Goal: Find specific page/section: Find specific page/section

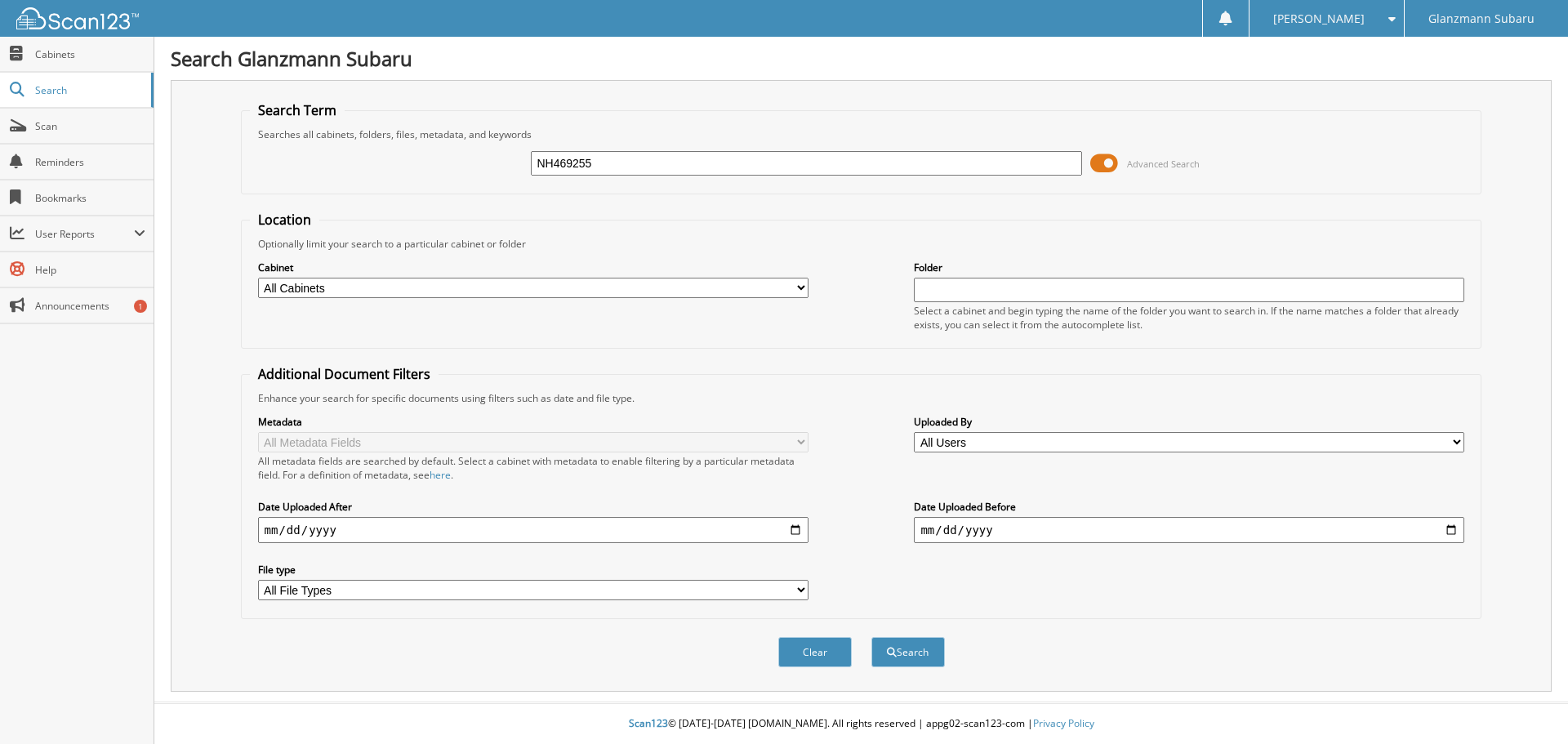
type input "NH469255"
click at [871, 637] on button "Search" at bounding box center [908, 652] width 74 height 30
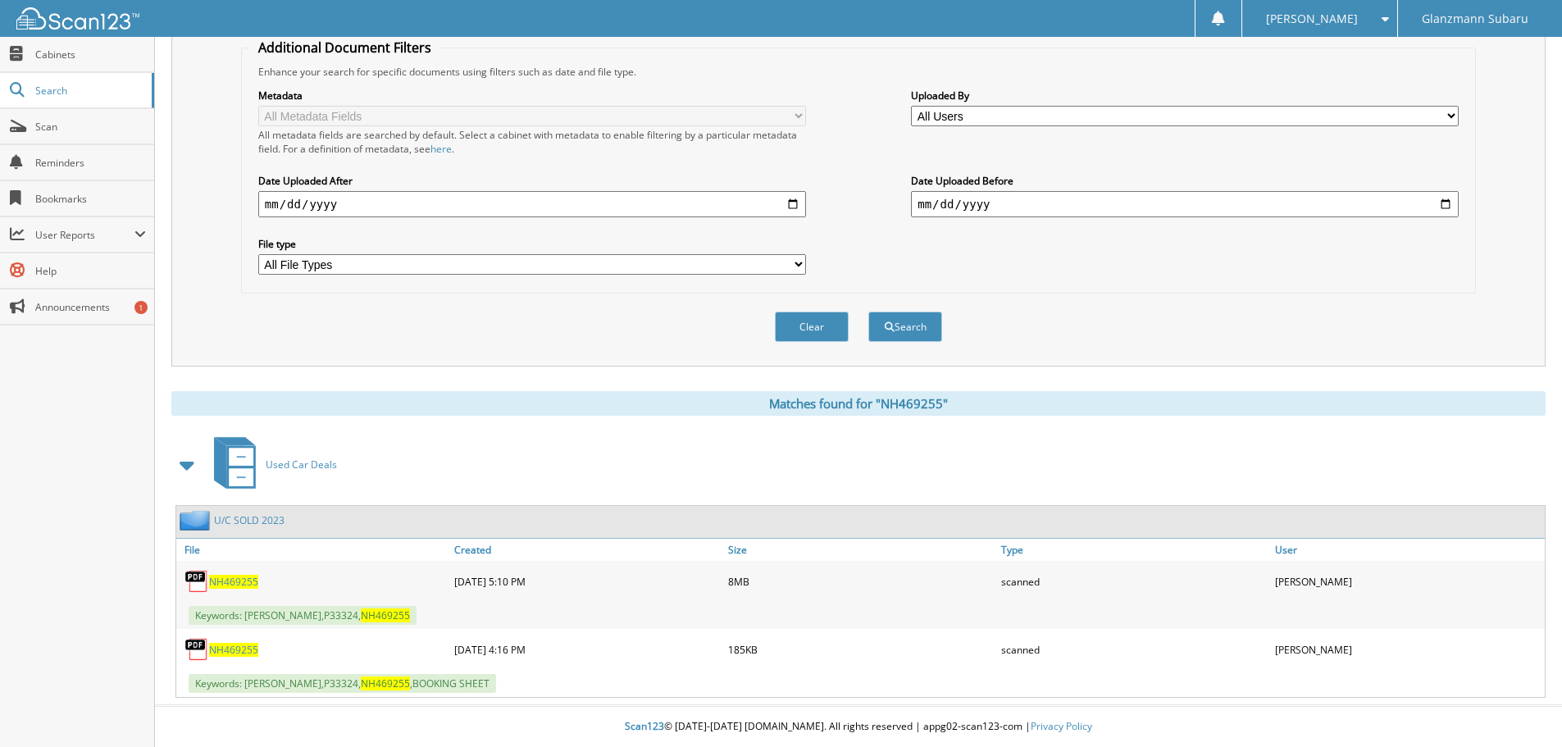
scroll to position [329, 0]
click at [226, 587] on span "NH469255" at bounding box center [233, 582] width 49 height 14
